Goal: Transaction & Acquisition: Purchase product/service

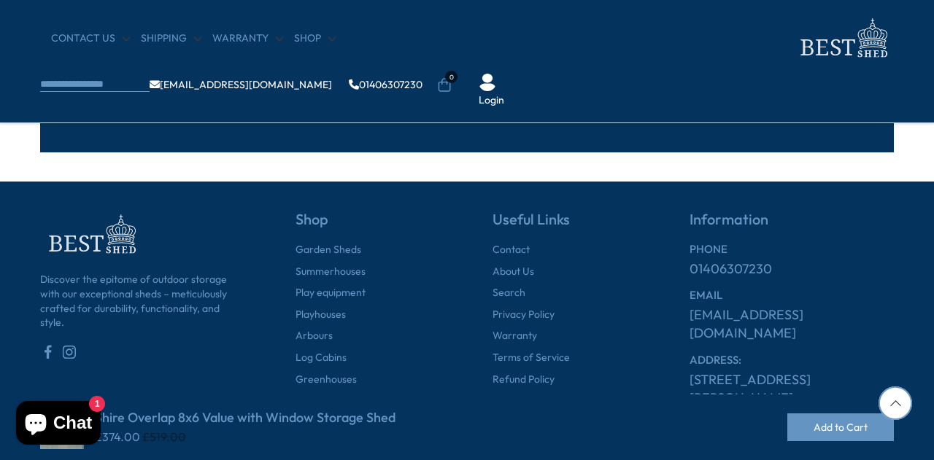
scroll to position [3854, 0]
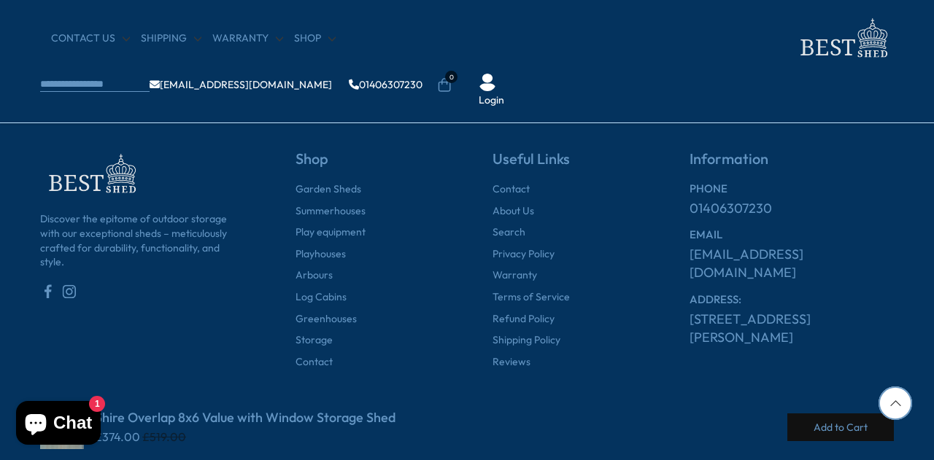
click at [836, 429] on button "Add to Cart" at bounding box center [840, 428] width 106 height 28
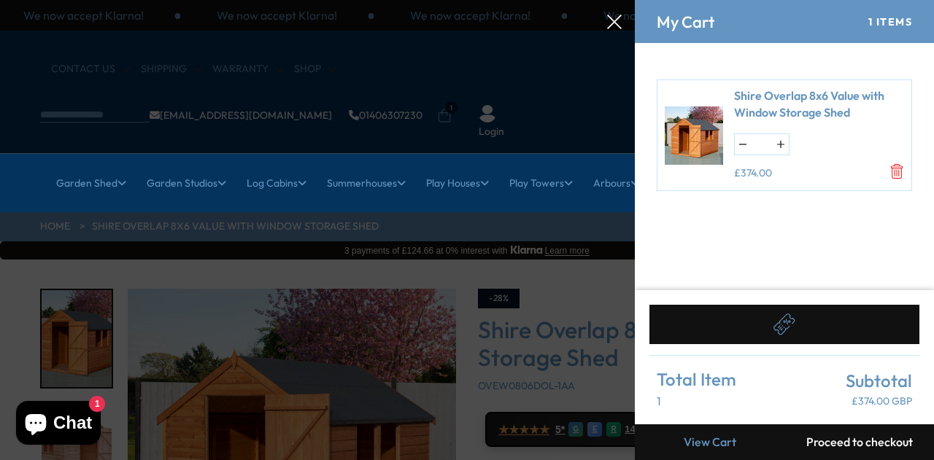
click at [823, 437] on button "Proceed to checkout" at bounding box center [859, 442] width 150 height 36
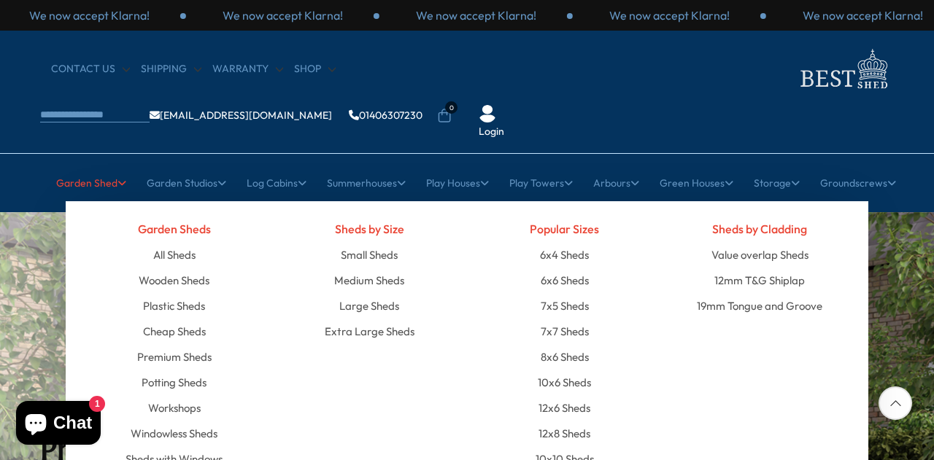
click at [77, 165] on link "Garden Shed" at bounding box center [91, 183] width 70 height 36
click at [157, 268] on link "Wooden Sheds" at bounding box center [174, 281] width 71 height 26
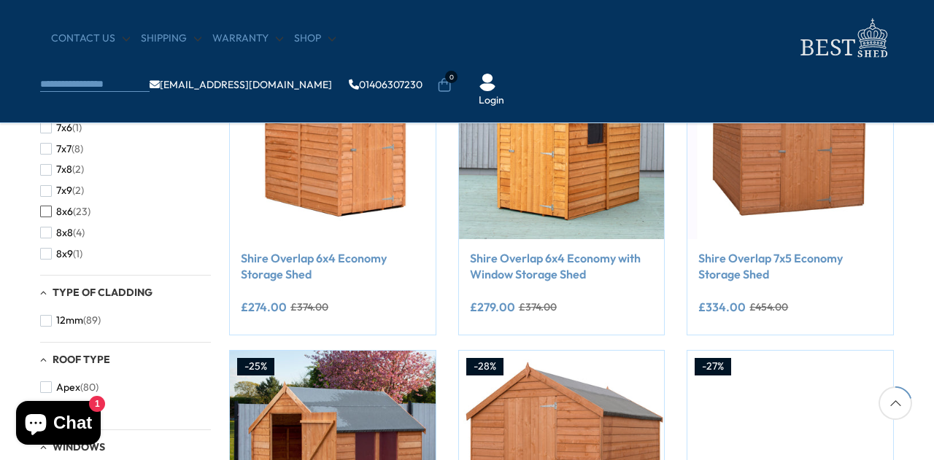
scroll to position [365, 0]
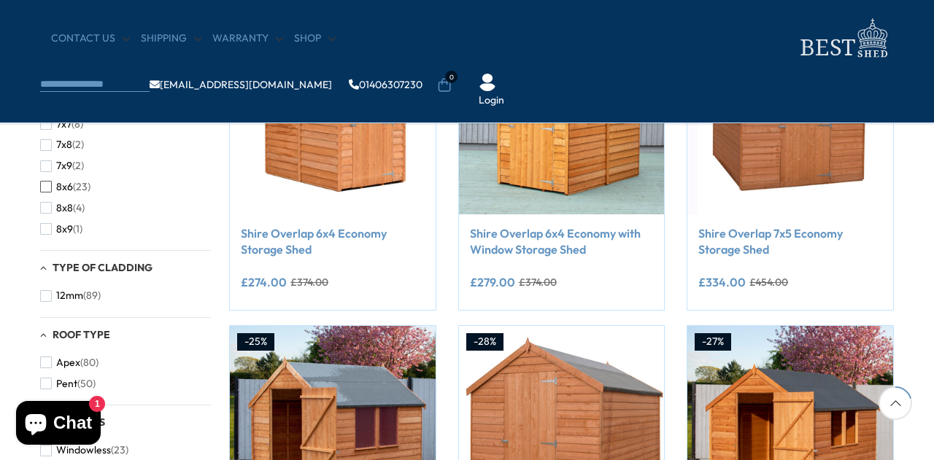
click at [47, 187] on span "button" at bounding box center [46, 187] width 12 height 12
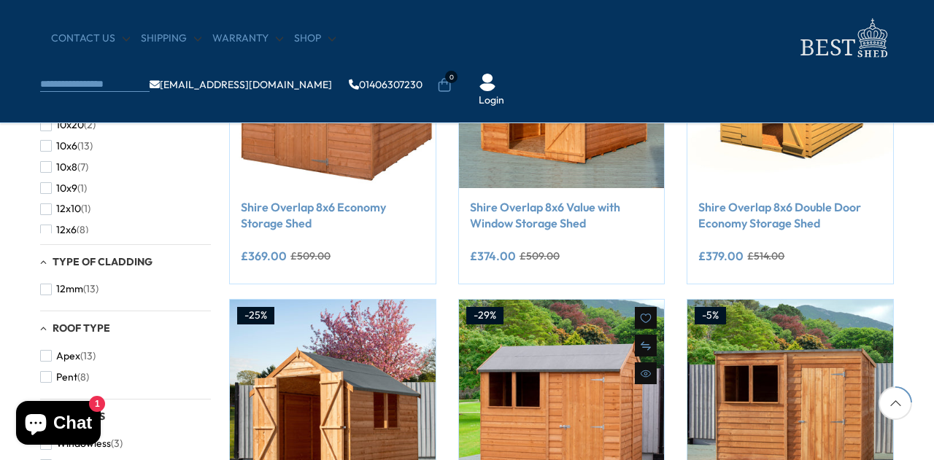
scroll to position [365, 0]
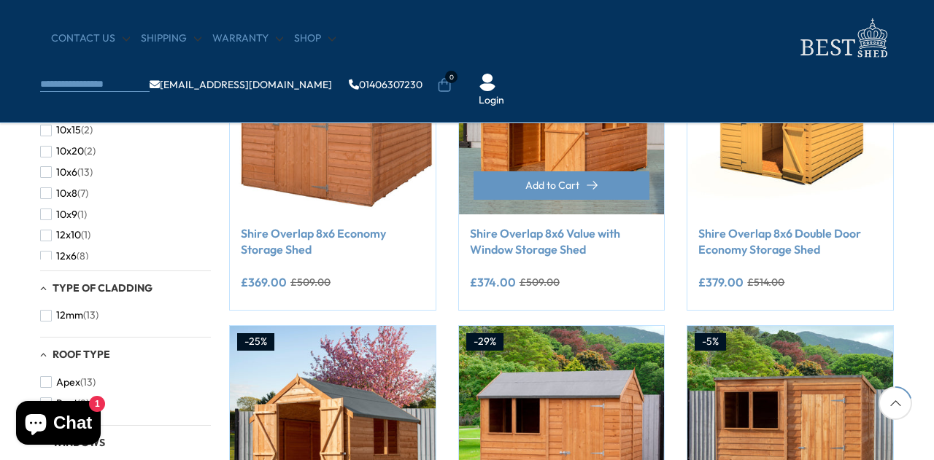
click at [554, 241] on link "Shire Overlap 8x6 Value with Window Storage Shed" at bounding box center [562, 241] width 184 height 33
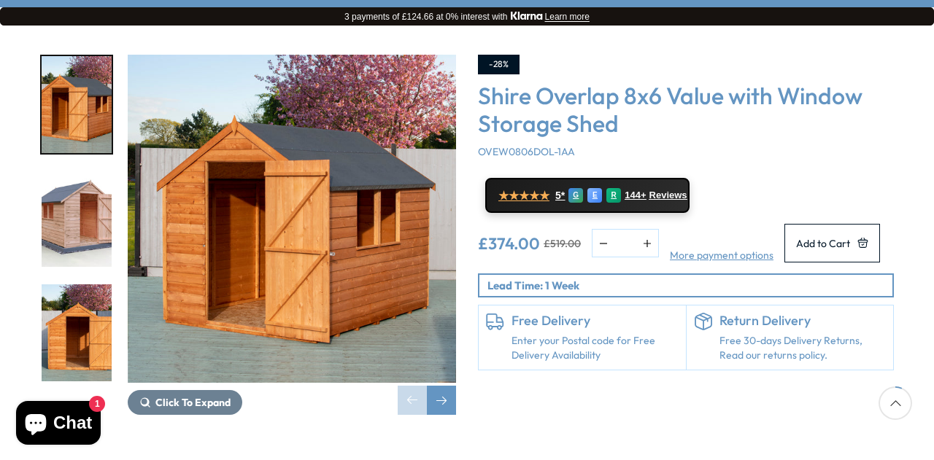
scroll to position [219, 0]
